Goal: Find specific page/section: Find specific page/section

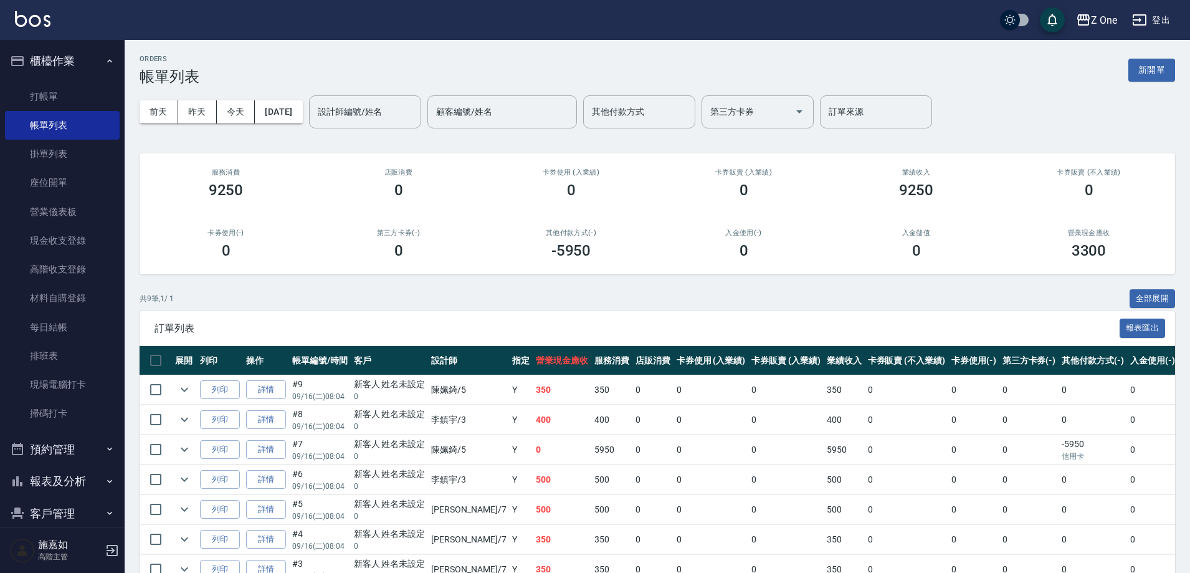
scroll to position [125, 0]
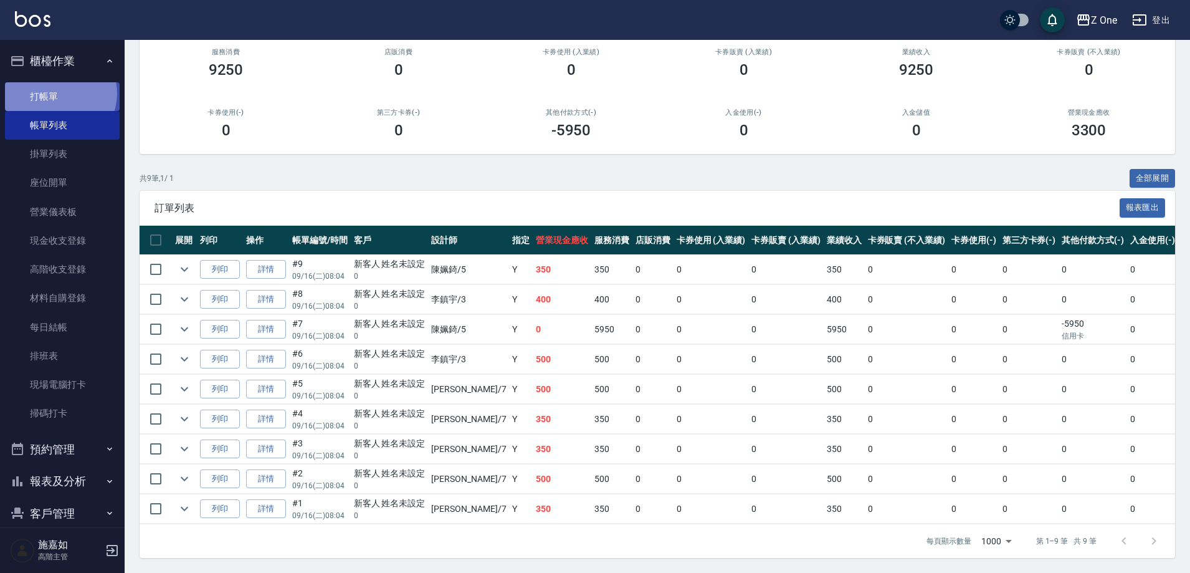
click at [57, 93] on link "打帳單" at bounding box center [62, 96] width 115 height 29
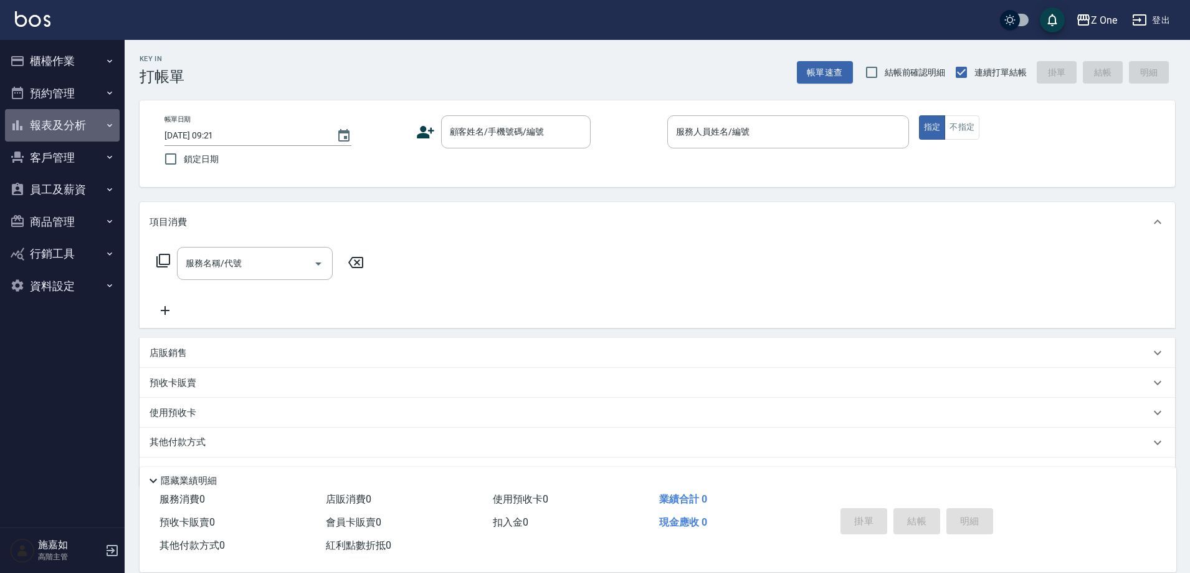
click at [69, 125] on button "報表及分析" at bounding box center [62, 125] width 115 height 32
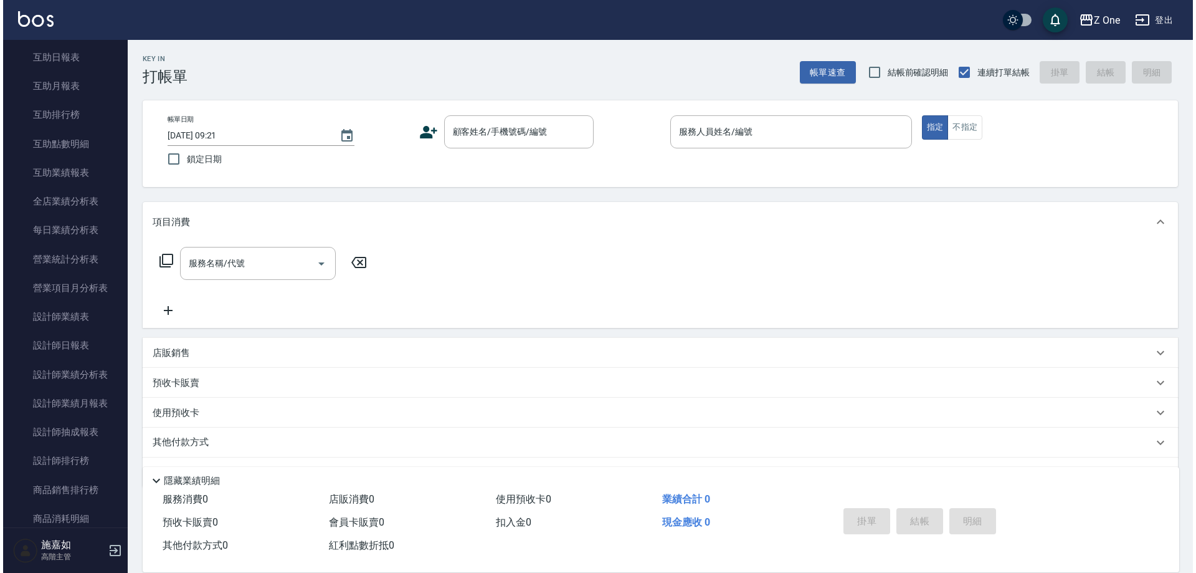
scroll to position [249, 0]
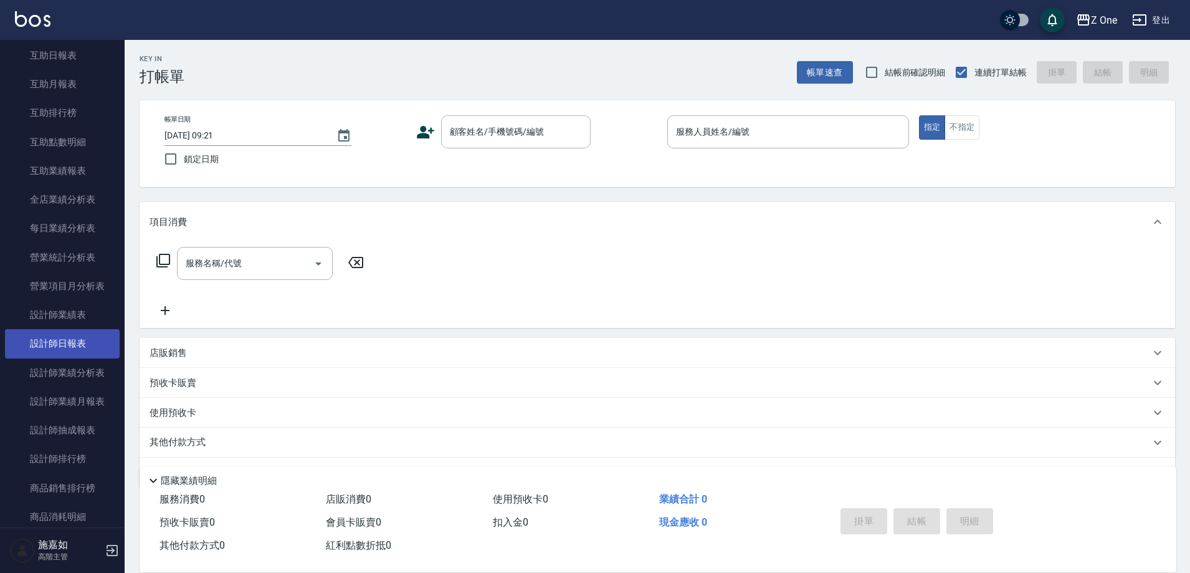
click at [82, 348] on link "設計師日報表" at bounding box center [62, 343] width 115 height 29
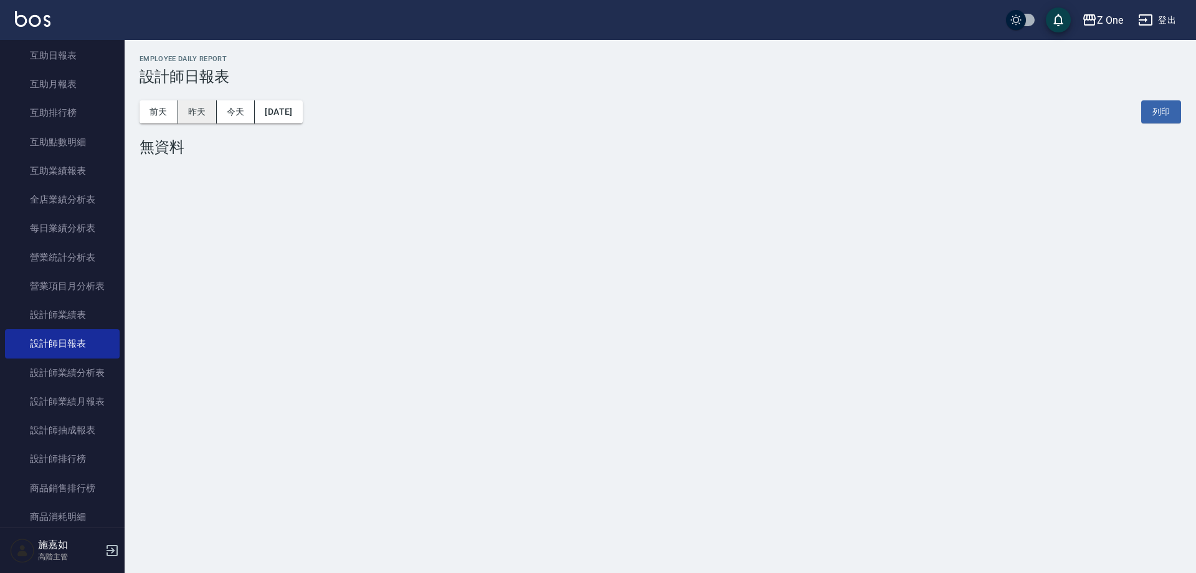
click at [189, 115] on button "昨天" at bounding box center [197, 111] width 39 height 23
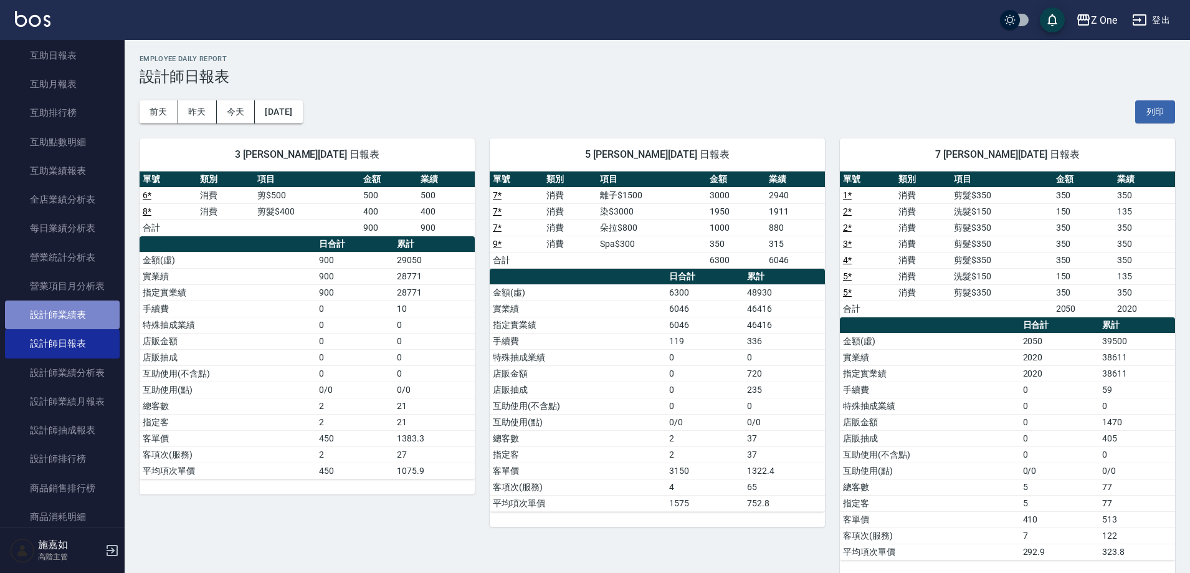
click at [108, 304] on link "設計師業績表" at bounding box center [62, 314] width 115 height 29
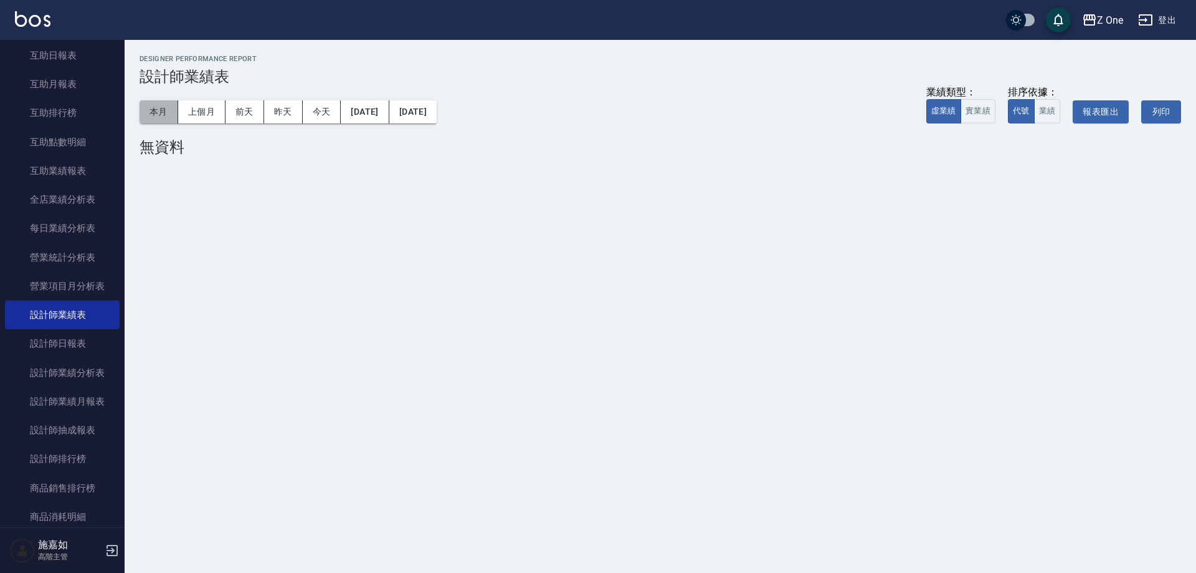
click at [152, 108] on button "本月" at bounding box center [159, 111] width 39 height 23
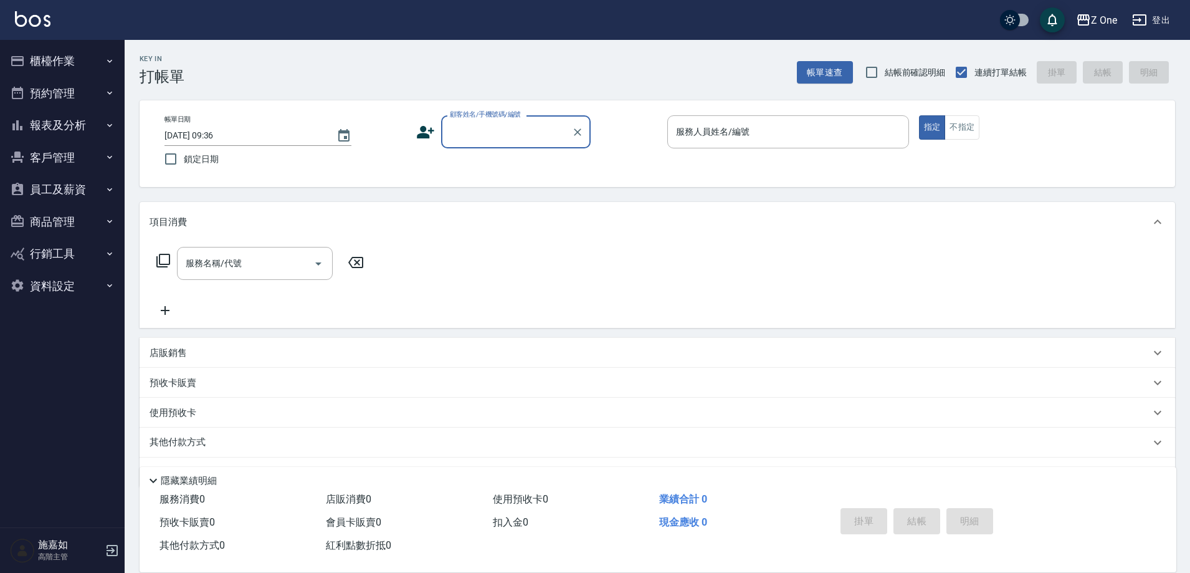
click at [80, 120] on button "報表及分析" at bounding box center [62, 125] width 115 height 32
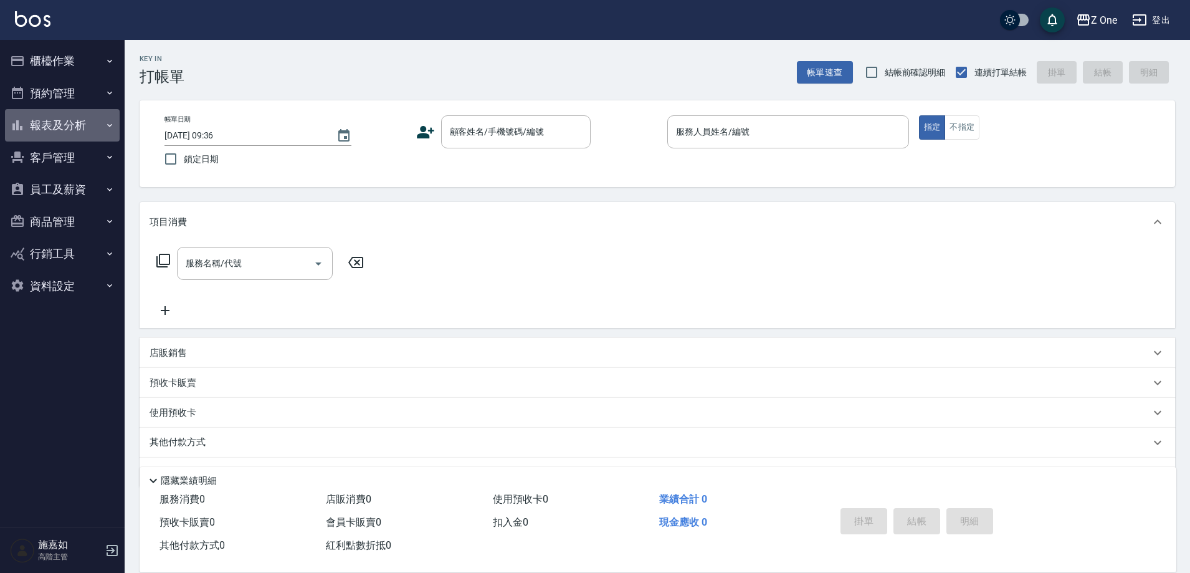
click at [92, 115] on button "報表及分析" at bounding box center [62, 125] width 115 height 32
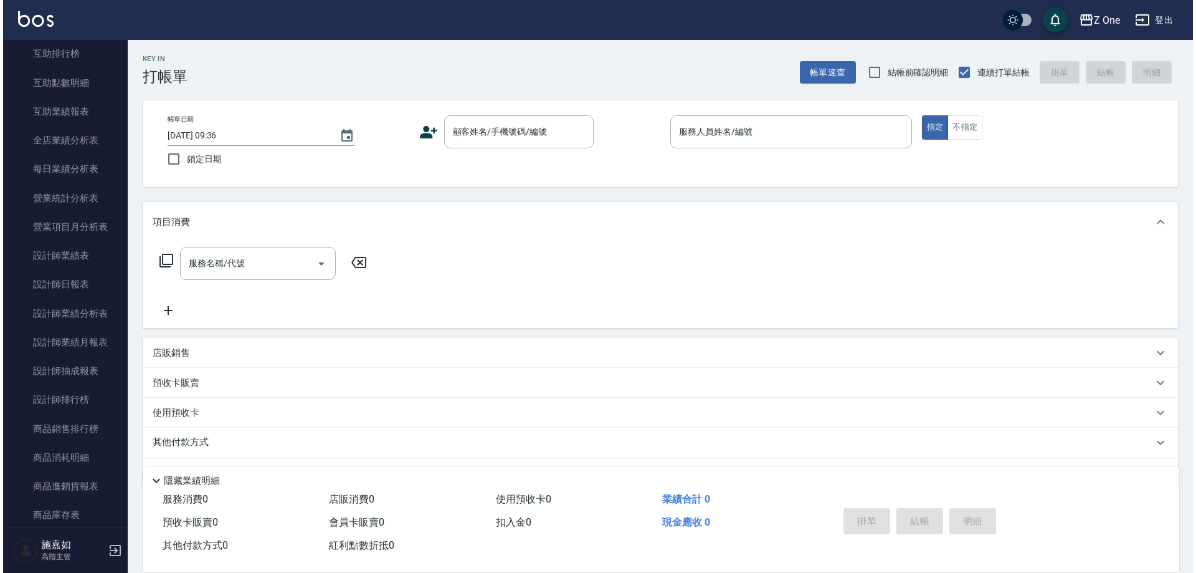
scroll to position [312, 0]
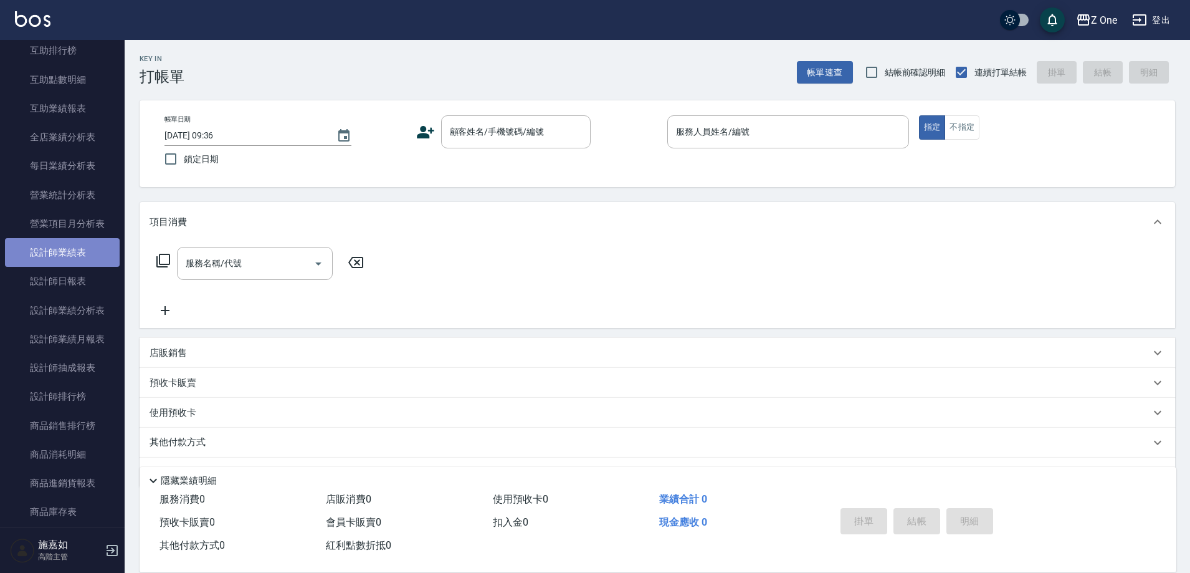
click at [95, 260] on link "設計師業績表" at bounding box center [62, 252] width 115 height 29
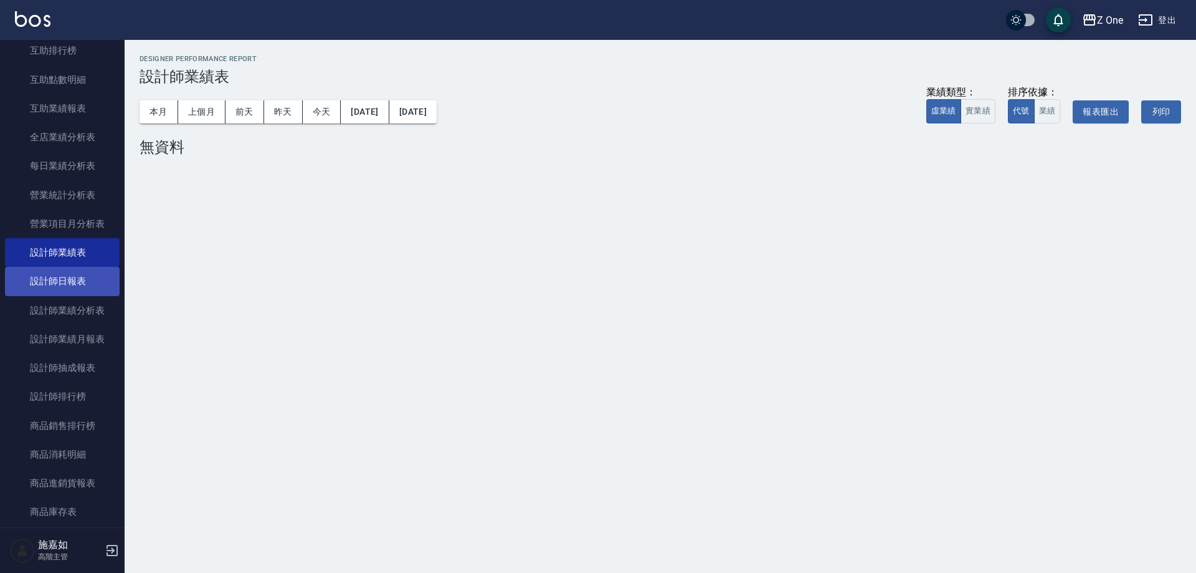
click at [97, 284] on link "設計師日報表" at bounding box center [62, 281] width 115 height 29
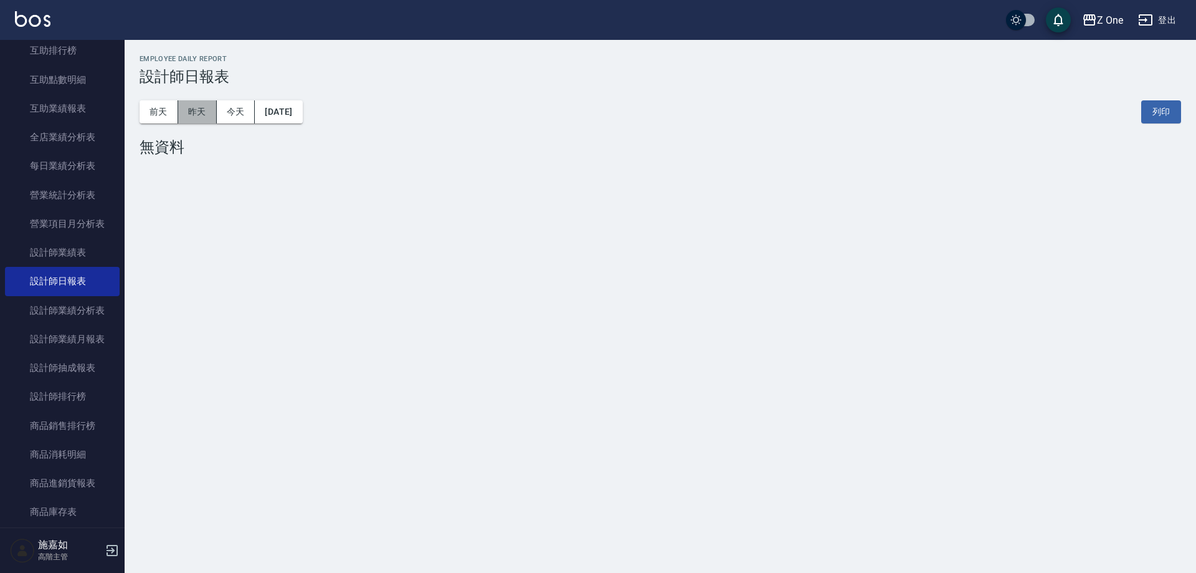
click at [207, 113] on button "昨天" at bounding box center [197, 111] width 39 height 23
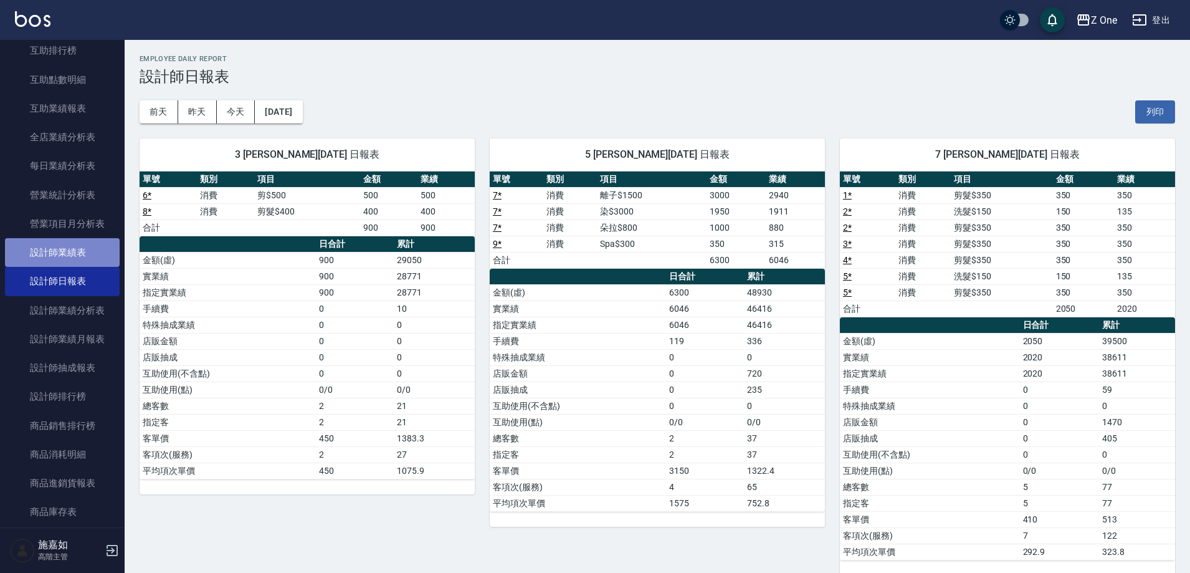
click at [86, 247] on link "設計師業績表" at bounding box center [62, 252] width 115 height 29
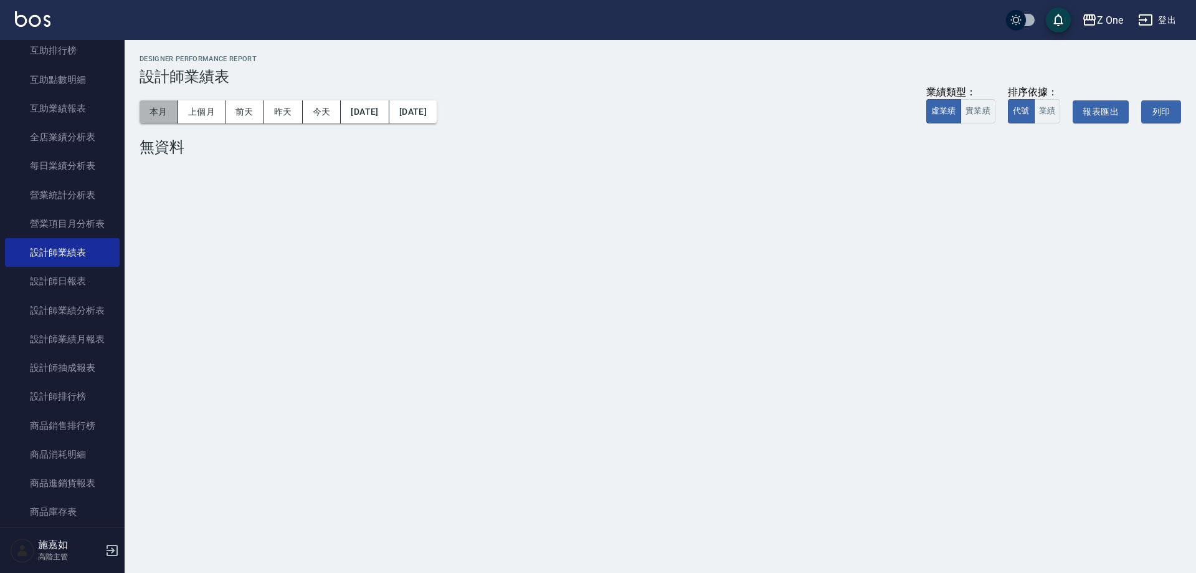
click at [167, 120] on button "本月" at bounding box center [159, 111] width 39 height 23
